Goal: Find specific page/section: Find specific page/section

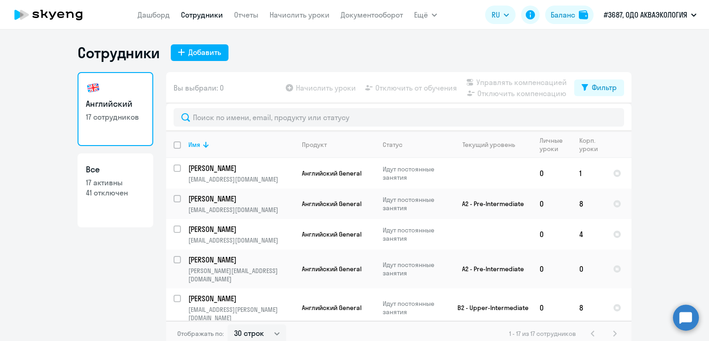
select select "30"
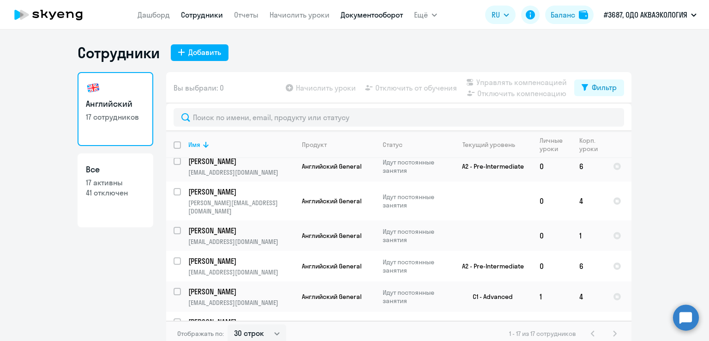
click at [367, 13] on link "Документооборот" at bounding box center [372, 14] width 62 height 9
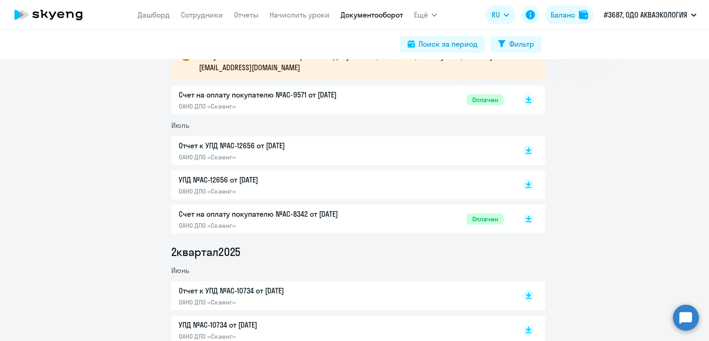
scroll to position [92, 0]
